Goal: Task Accomplishment & Management: Manage account settings

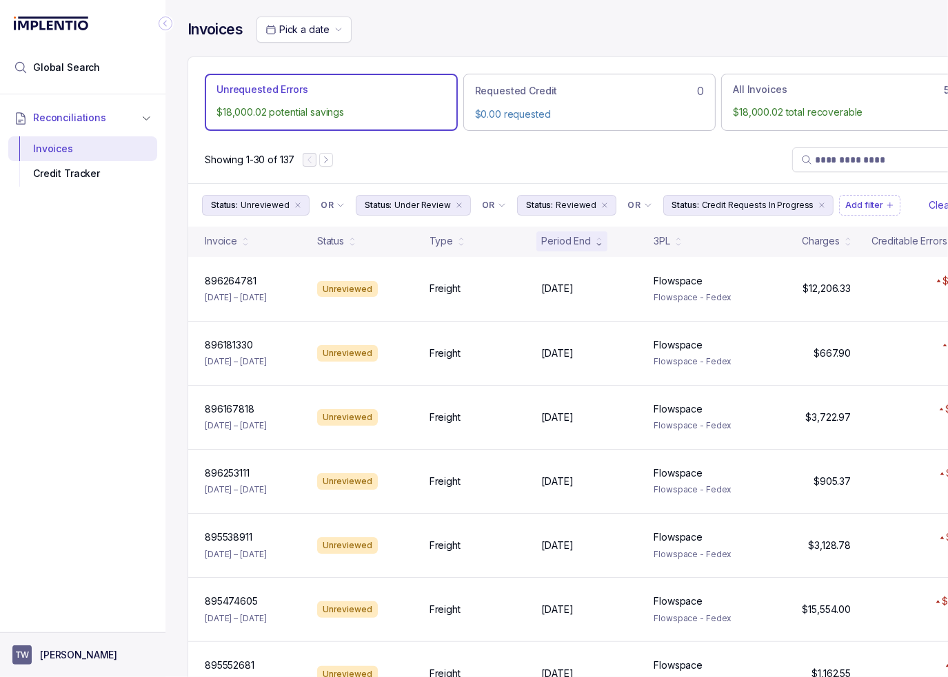
click at [50, 659] on p "[PERSON_NAME]" at bounding box center [78, 655] width 77 height 14
click at [48, 633] on p "Logout" at bounding box center [91, 626] width 114 height 14
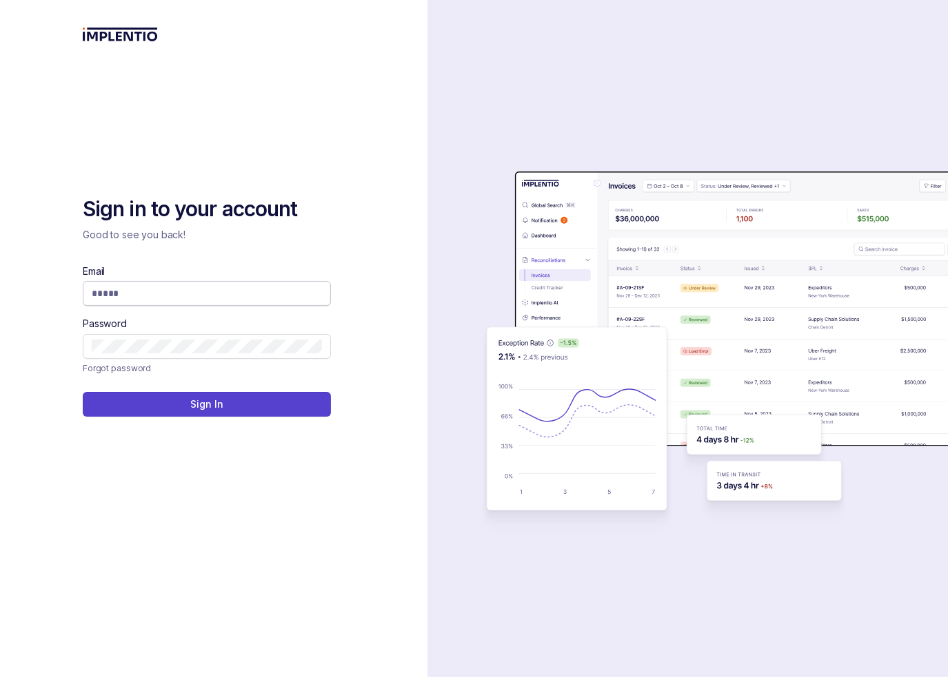
click at [211, 294] on input "Email" at bounding box center [207, 294] width 230 height 14
type input "**********"
